Goal: Find specific page/section: Find specific page/section

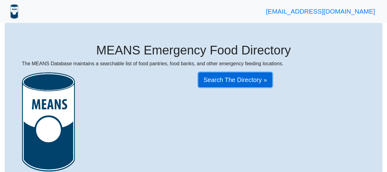
click at [248, 79] on link "Search The Directory »" at bounding box center [235, 79] width 74 height 15
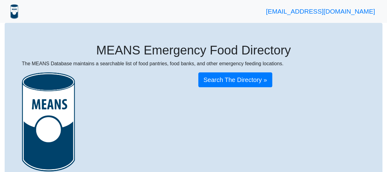
click at [11, 8] on img at bounding box center [14, 11] width 9 height 15
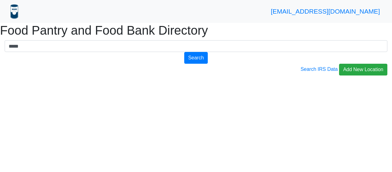
type input "*****"
click at [184, 52] on button "Search" at bounding box center [196, 58] width 24 height 12
